Goal: Communication & Community: Answer question/provide support

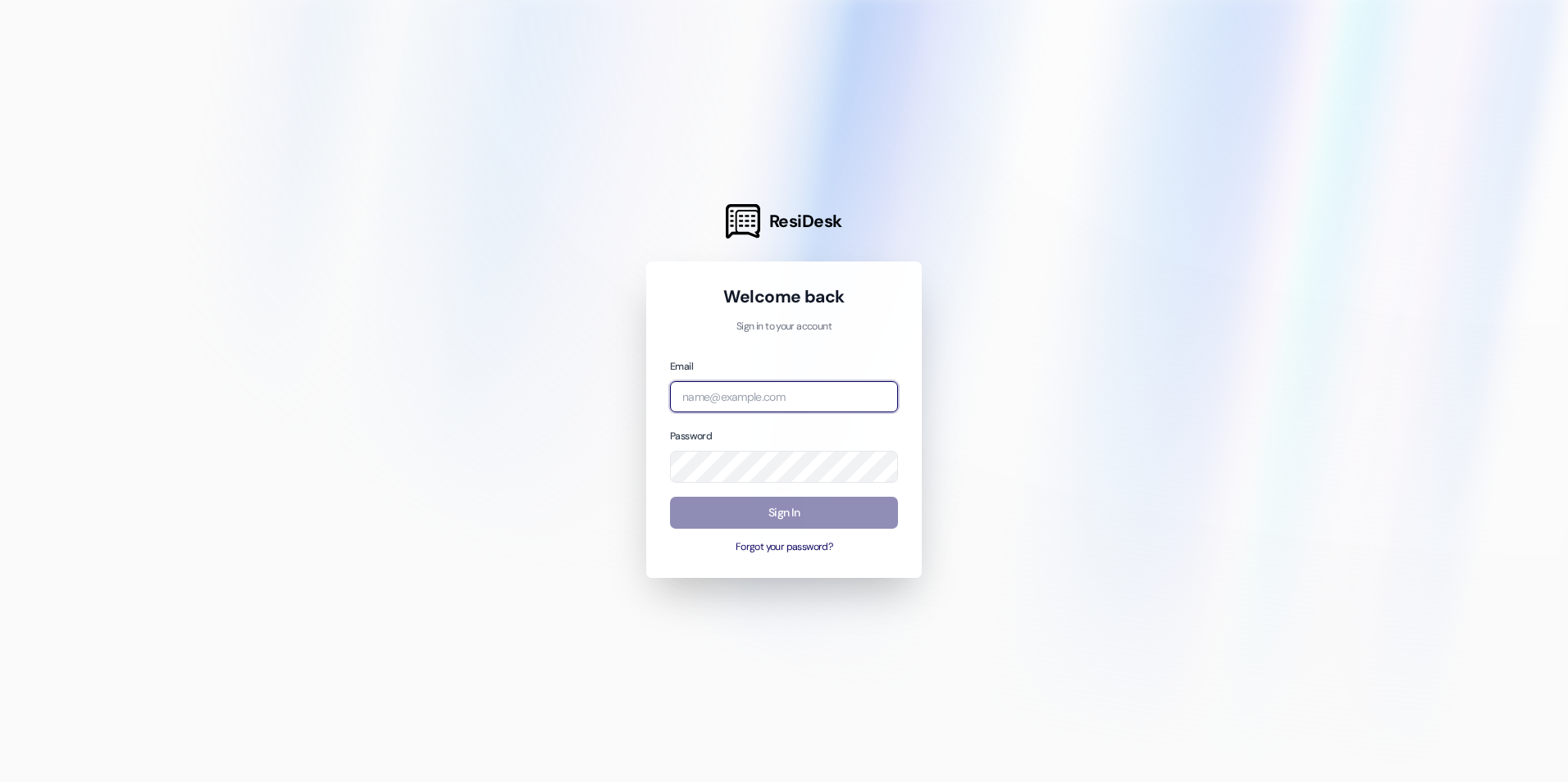
type input "[EMAIL_ADDRESS][DOMAIN_NAME]"
click at [774, 513] on button "Sign In" at bounding box center [784, 513] width 228 height 32
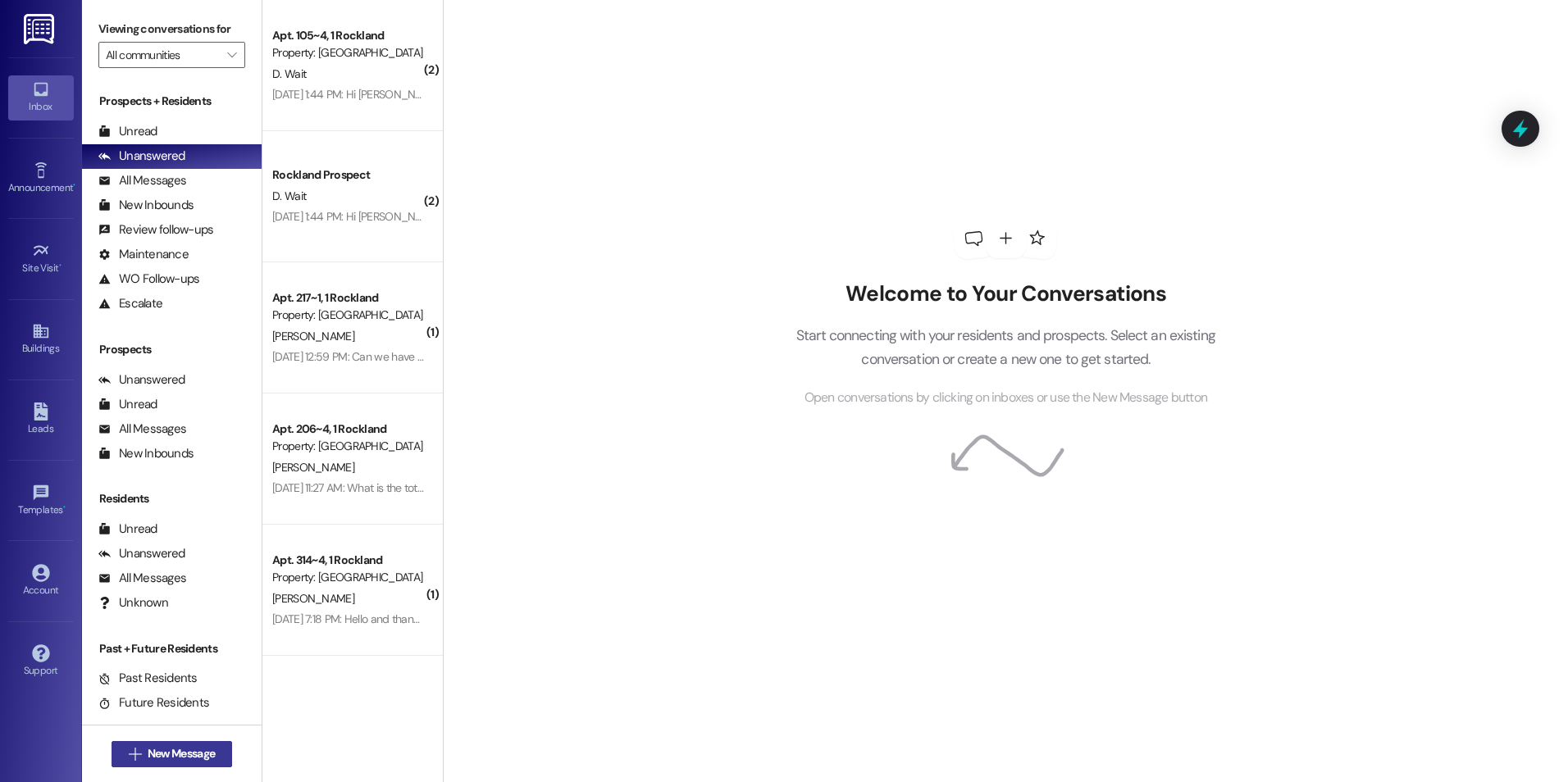
click at [171, 753] on span "New Message" at bounding box center [182, 753] width 68 height 17
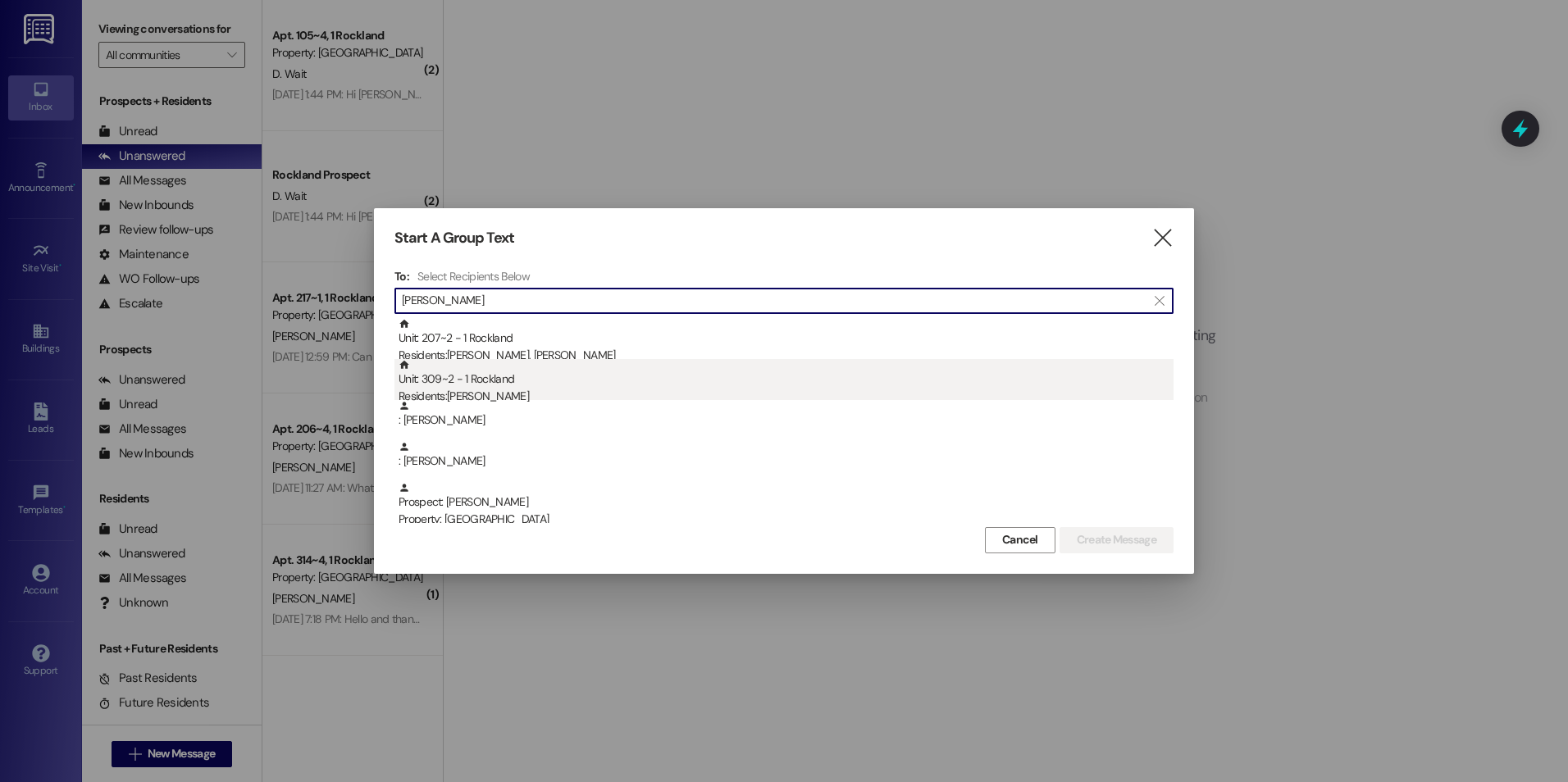
type input "[PERSON_NAME]"
click at [502, 387] on div "Unit: 309~2 - 1 Rockland Residents: [PERSON_NAME]" at bounding box center [786, 382] width 775 height 46
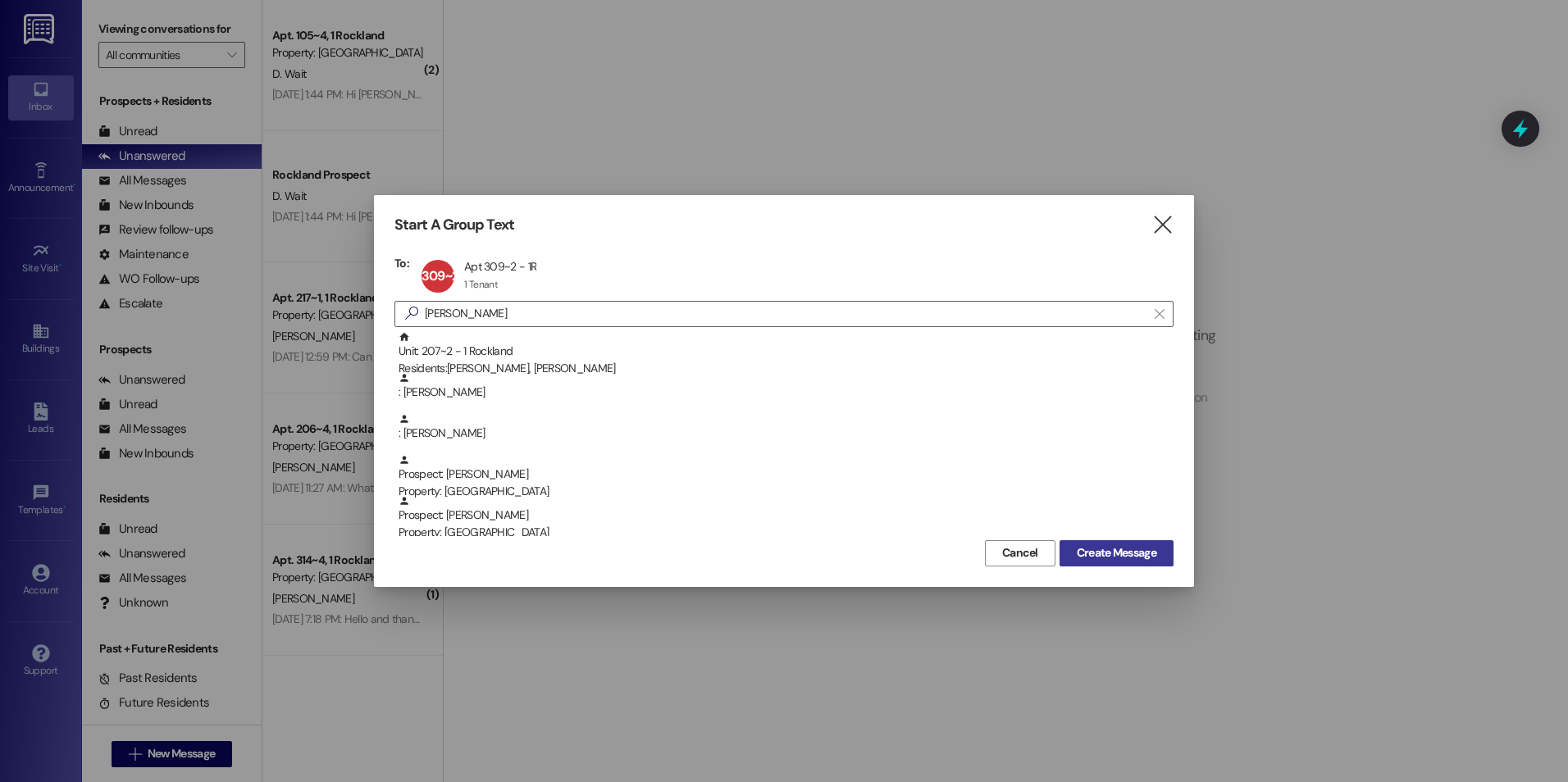
click at [1114, 551] on span "Create Message" at bounding box center [1116, 552] width 79 height 17
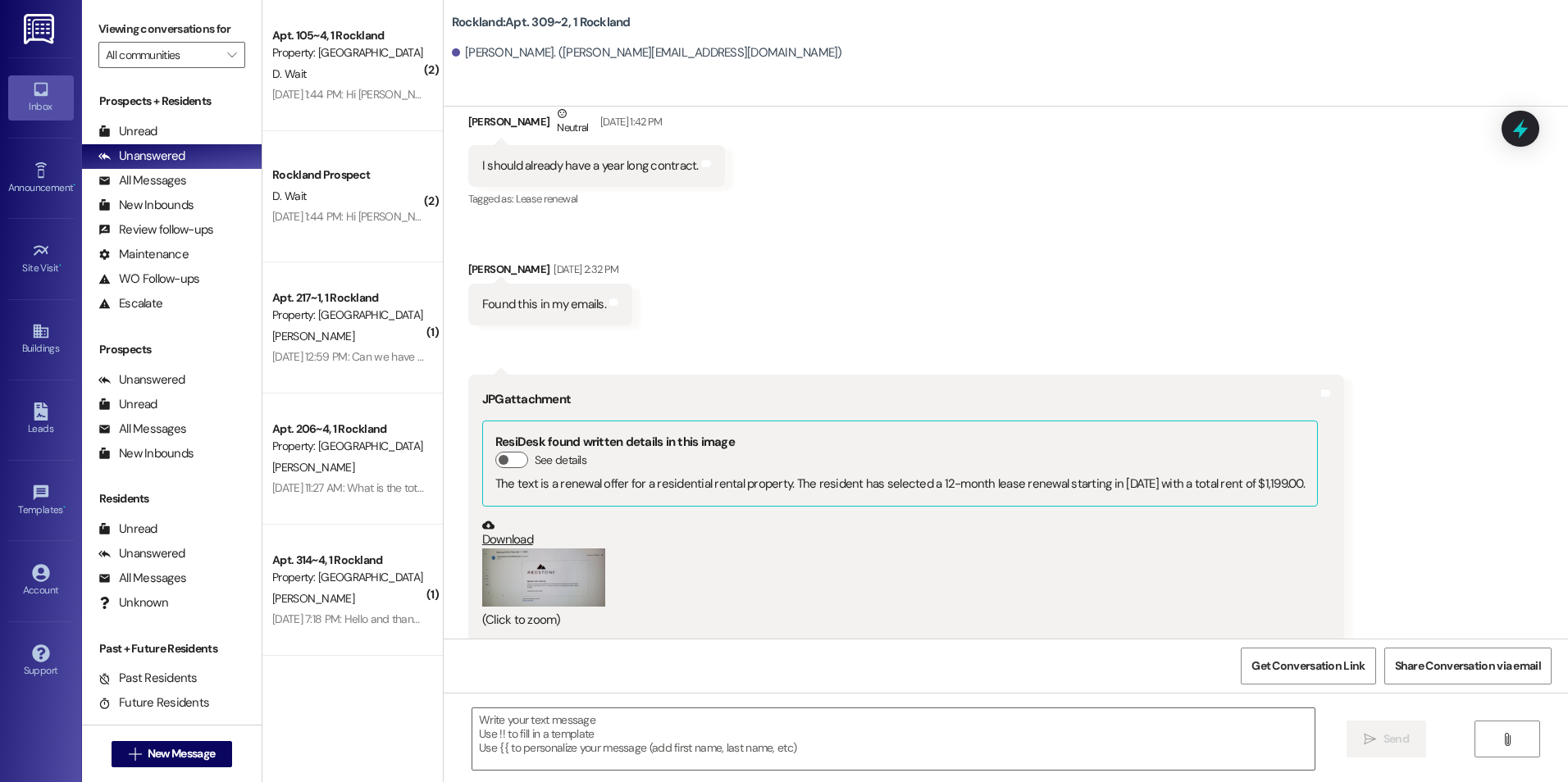
scroll to position [28177, 0]
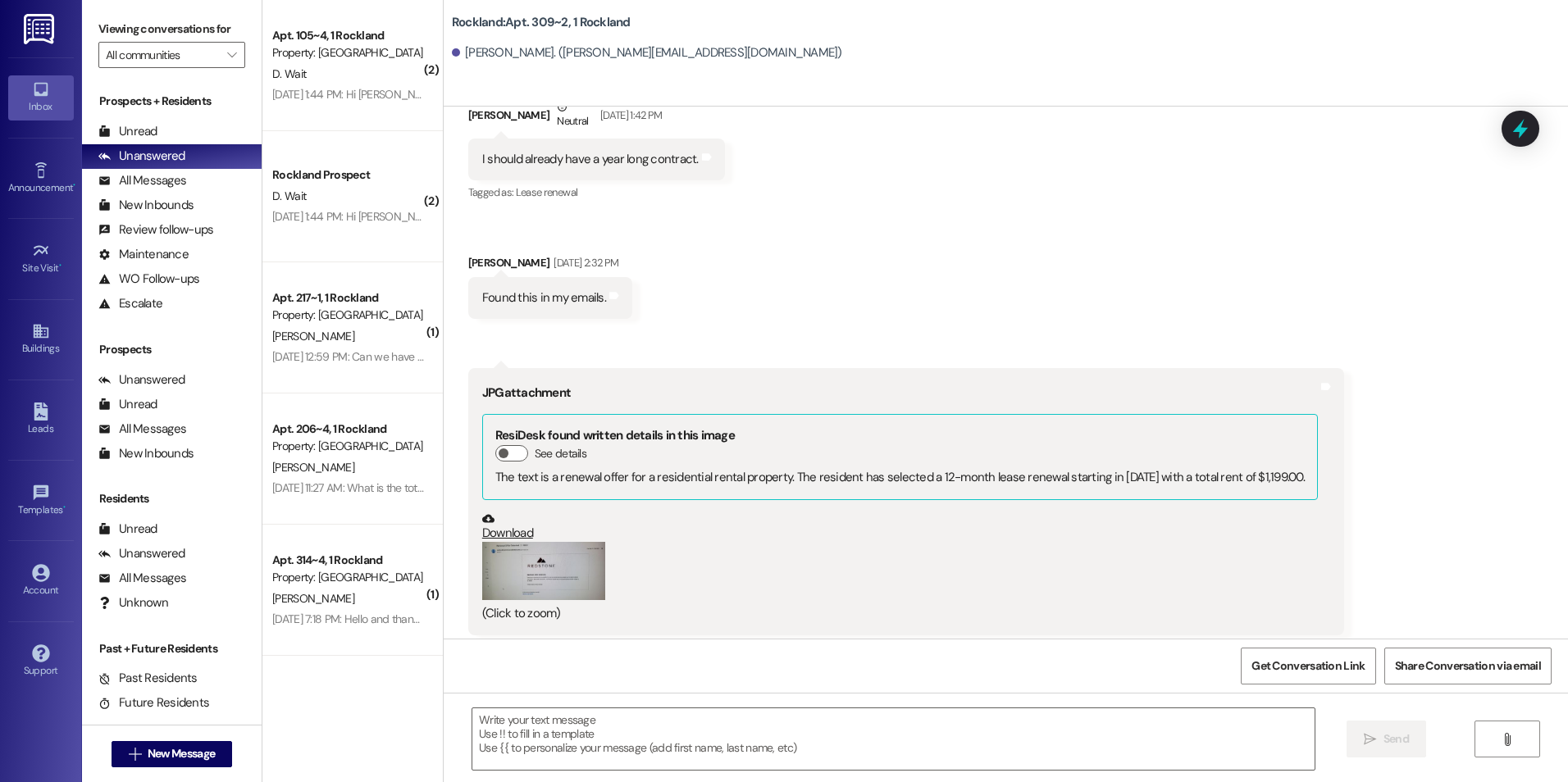
click at [529, 542] on button "Zoom image" at bounding box center [543, 571] width 123 height 58
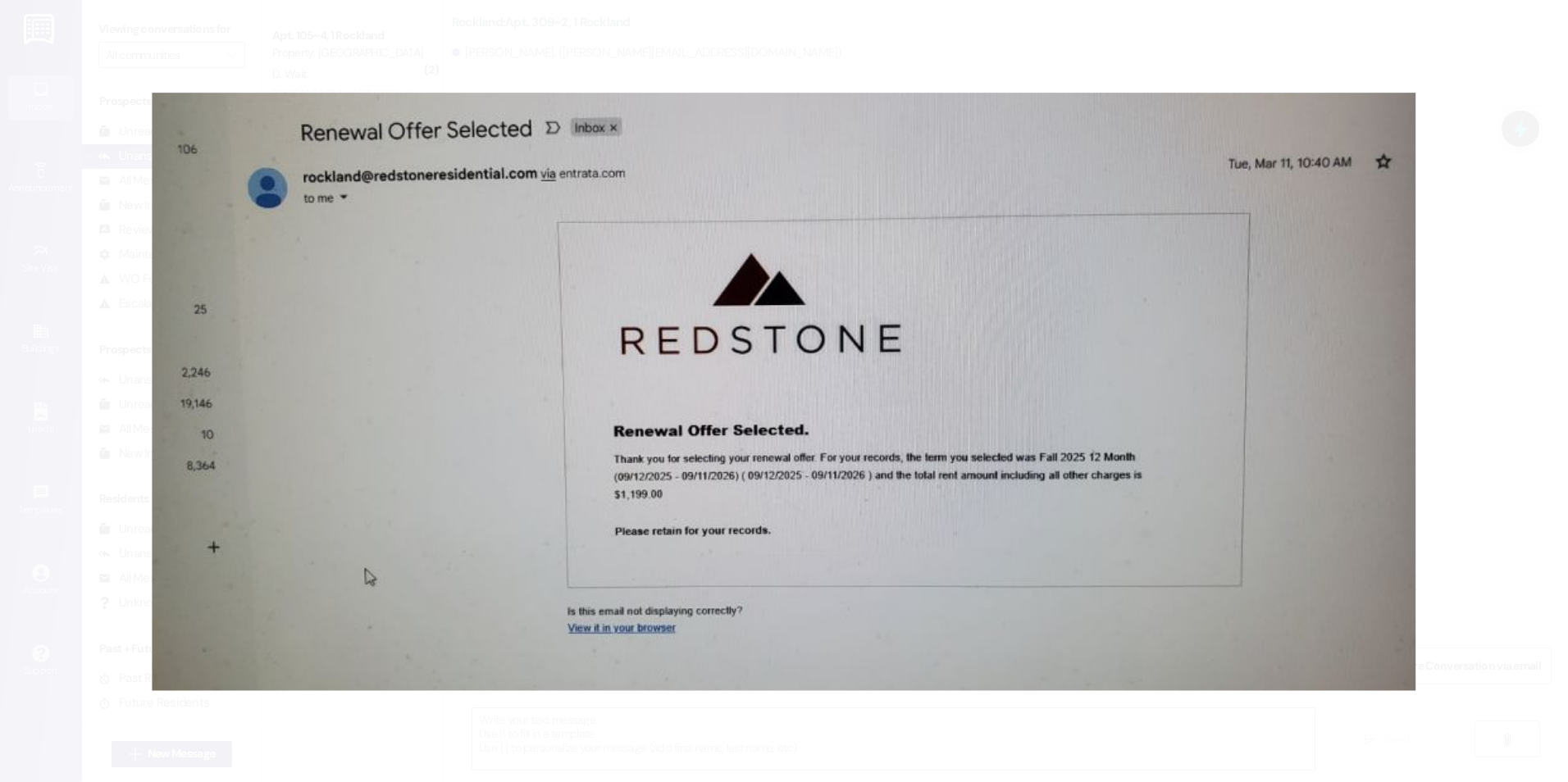
click at [1484, 83] on button "Unzoom image" at bounding box center [784, 391] width 1568 height 782
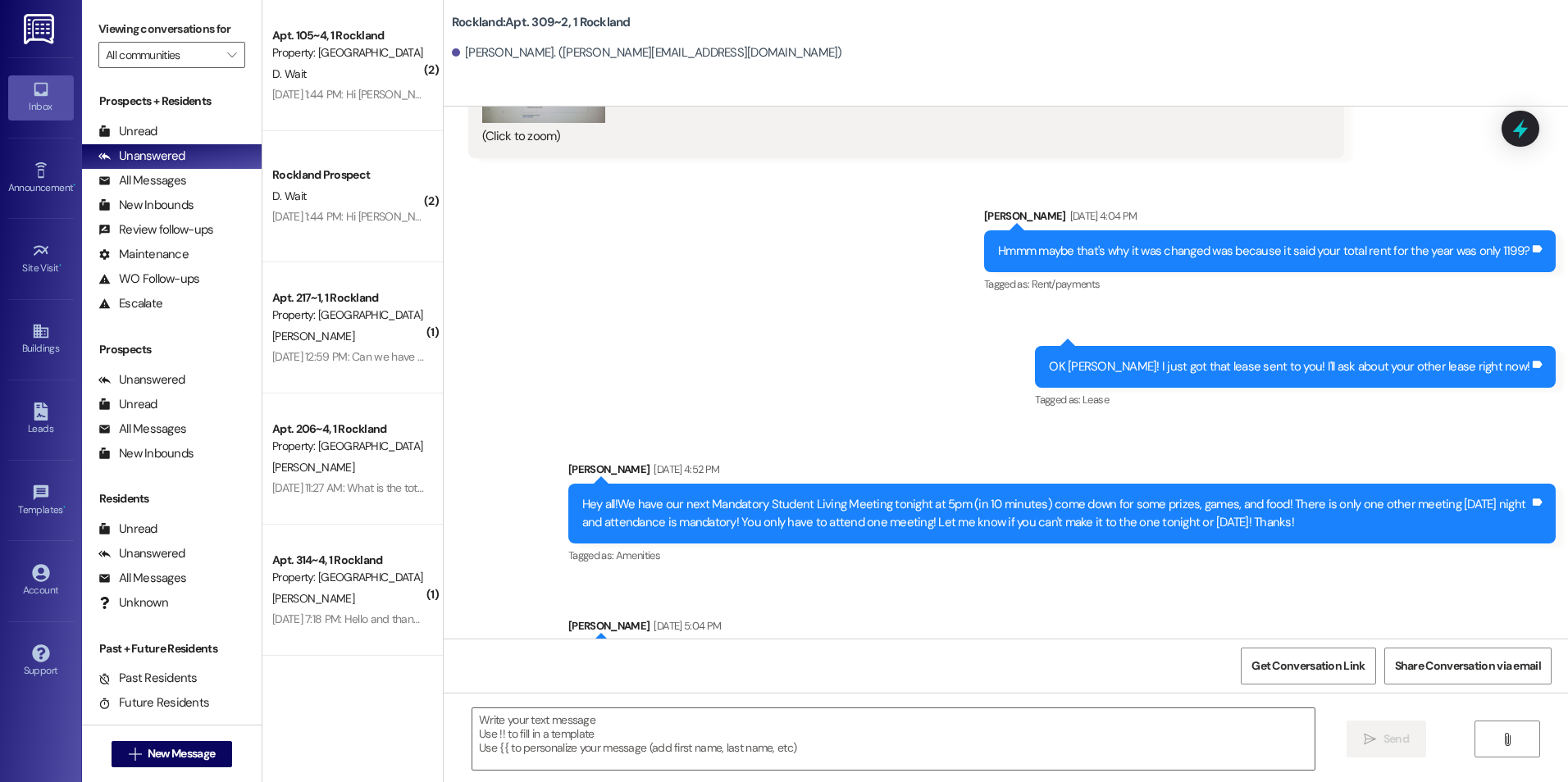
scroll to position [28669, 0]
